Goal: Transaction & Acquisition: Purchase product/service

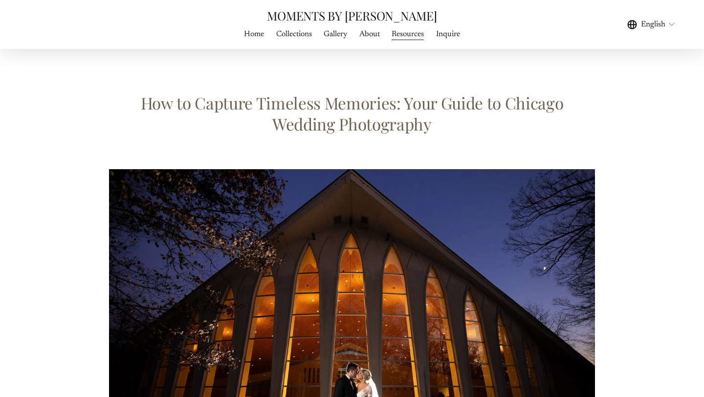
click at [333, 33] on span "Gallery" at bounding box center [335, 34] width 23 height 12
click at [0, 0] on span "WEDDING PHOTOGRAPHY" at bounding box center [0, 0] width 0 height 0
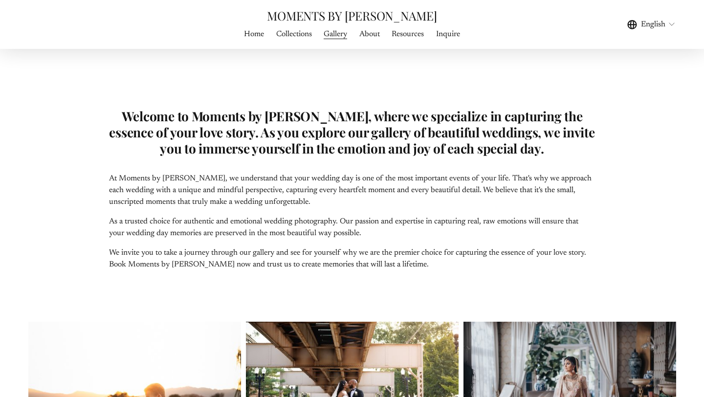
click at [250, 33] on link "Home" at bounding box center [254, 33] width 20 height 13
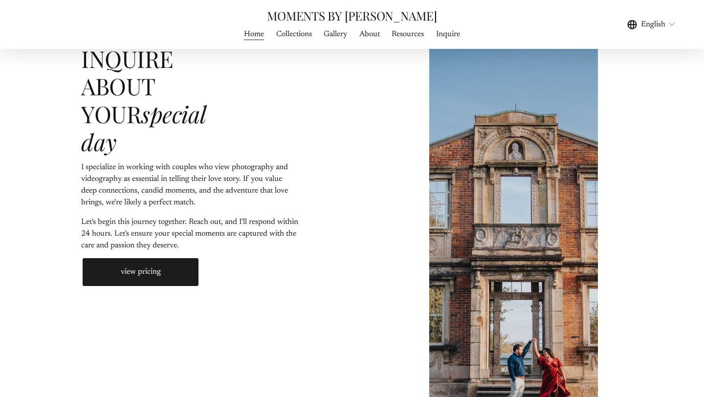
scroll to position [2725, 0]
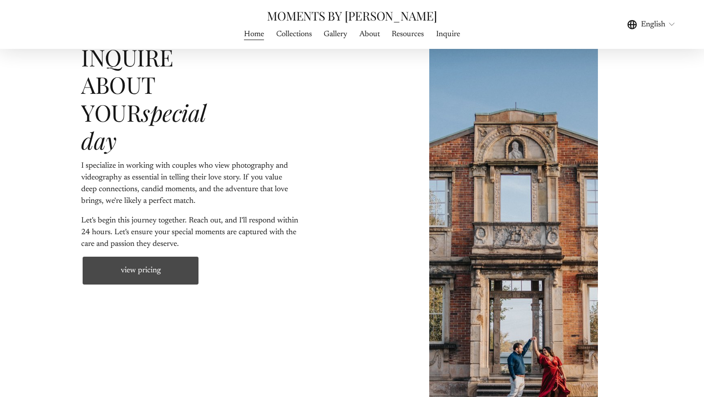
click at [137, 255] on link "view pricing" at bounding box center [140, 270] width 119 height 31
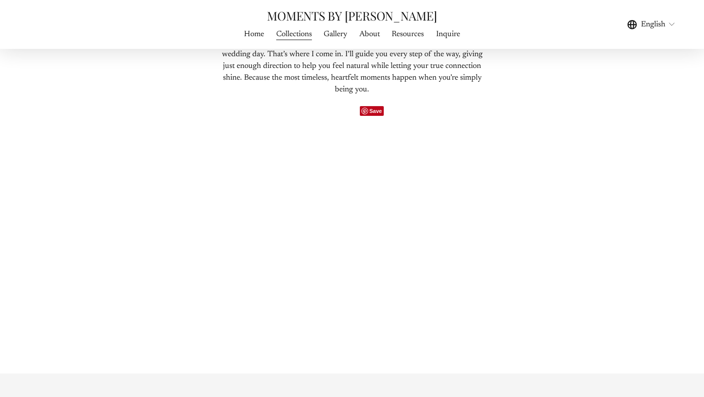
scroll to position [647, 0]
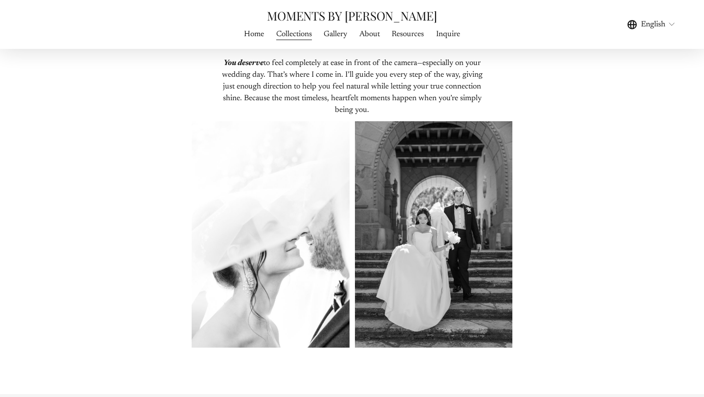
click at [340, 37] on span "Gallery" at bounding box center [335, 34] width 23 height 12
click at [0, 0] on span "WEDDING PHOTOGRAPHY" at bounding box center [0, 0] width 0 height 0
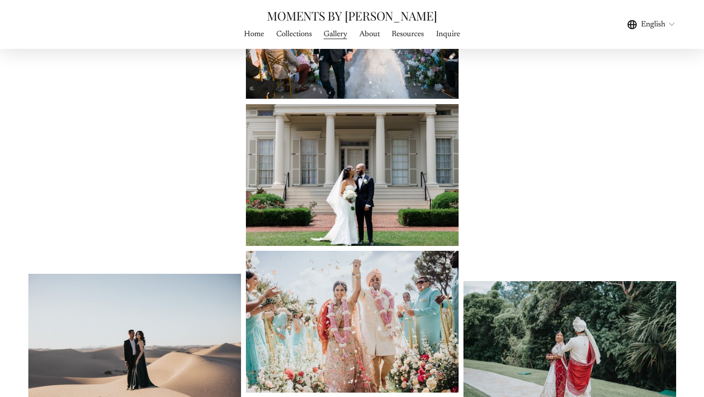
scroll to position [636, 0]
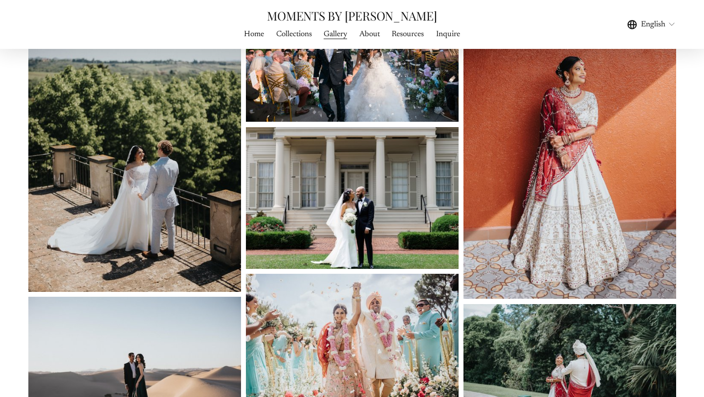
click at [560, 97] on img at bounding box center [570, 139] width 213 height 319
click at [569, 95] on img at bounding box center [570, 139] width 213 height 319
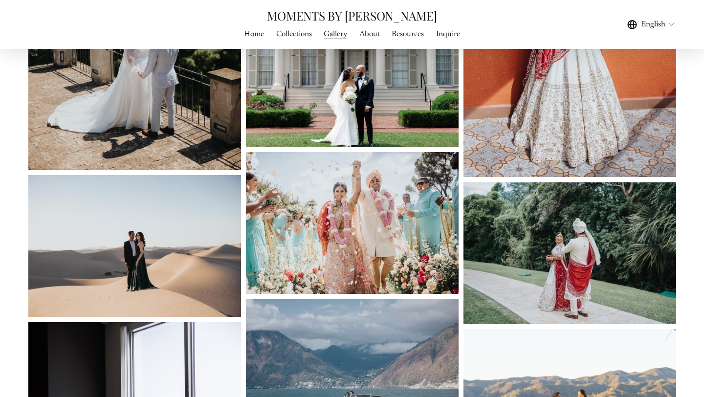
scroll to position [778, 0]
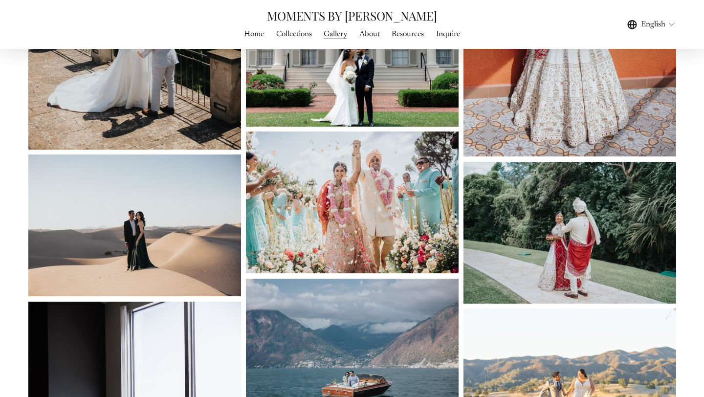
click at [370, 194] on img at bounding box center [352, 203] width 213 height 142
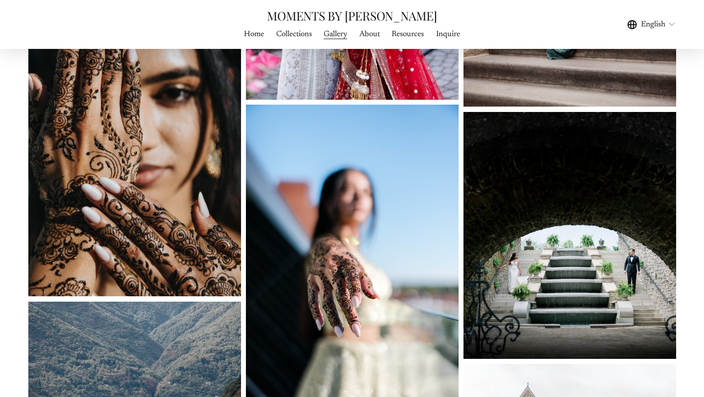
scroll to position [2336, 0]
